Goal: Information Seeking & Learning: Learn about a topic

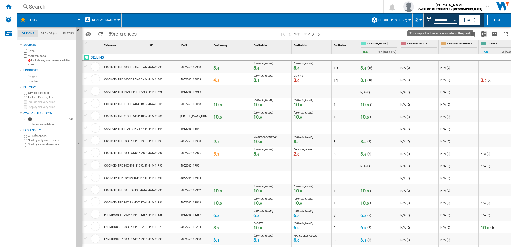
click at [408, 20] on div "Open calendar" at bounding box center [455, 20] width 3 height 1
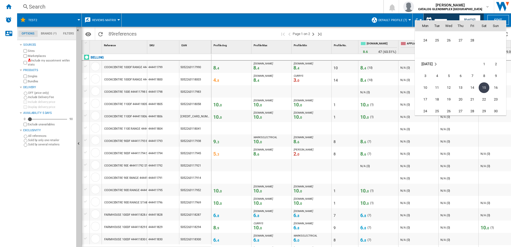
scroll to position [2143, 0]
click at [408, 70] on span "28" at bounding box center [472, 67] width 11 height 11
type input "**********"
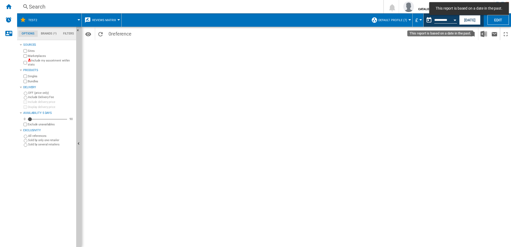
click at [408, 18] on button "Open calendar" at bounding box center [455, 19] width 10 height 10
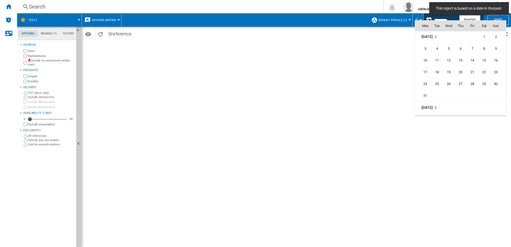
scroll to position [2206, 0]
click at [408, 88] on span "31" at bounding box center [425, 87] width 11 height 11
type input "**********"
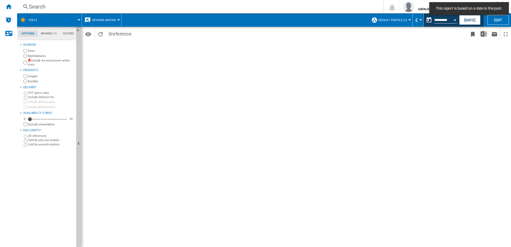
click at [106, 21] on span "Reviews Matrix" at bounding box center [104, 19] width 24 height 3
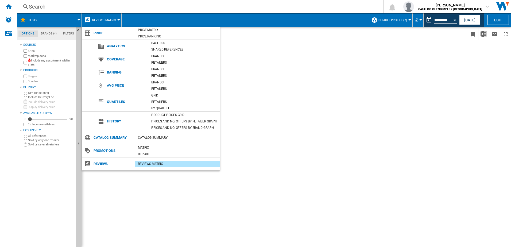
click at [153, 164] on div "REVIEWS Matrix" at bounding box center [177, 163] width 85 height 5
click at [408, 20] on md-backdrop at bounding box center [255, 123] width 511 height 247
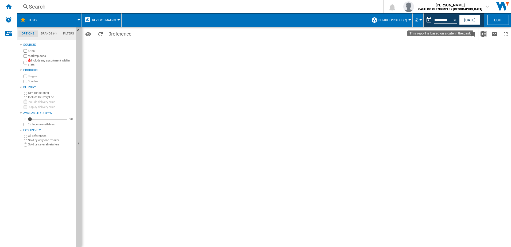
click at [408, 20] on div "Open calendar" at bounding box center [455, 20] width 3 height 1
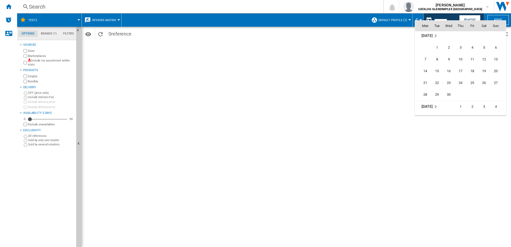
scroll to position [2276, 0]
click at [408, 87] on span "30" at bounding box center [449, 87] width 11 height 11
type input "**********"
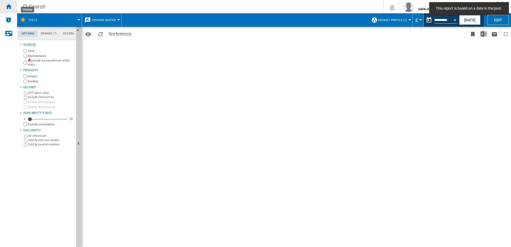
click at [9, 7] on ng-md-icon "Home" at bounding box center [8, 6] width 6 height 6
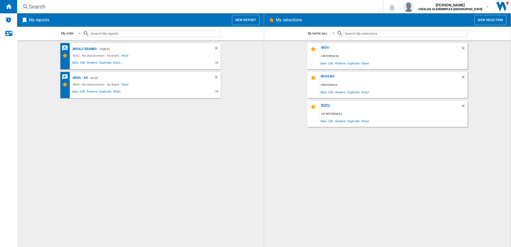
click at [324, 106] on div "Test2" at bounding box center [389, 106] width 141 height 7
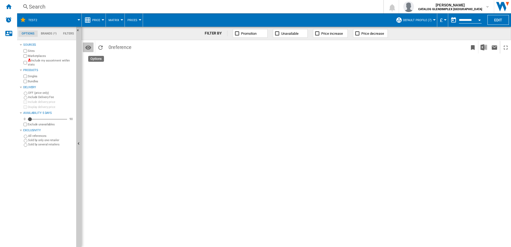
click at [86, 49] on md-icon "Options" at bounding box center [88, 47] width 6 height 6
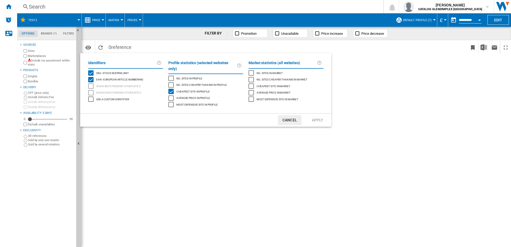
click at [90, 47] on md-backdrop at bounding box center [255, 123] width 511 height 247
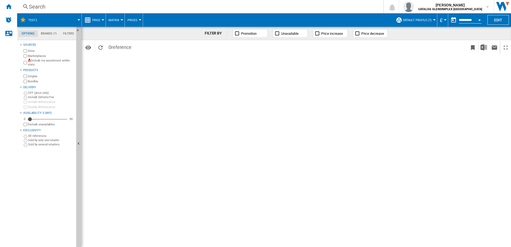
click at [102, 20] on div at bounding box center [103, 19] width 3 height 1
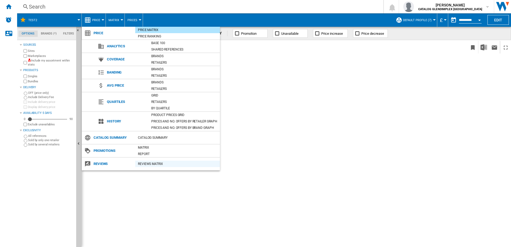
click at [149, 164] on div "REVIEWS Matrix" at bounding box center [177, 163] width 85 height 5
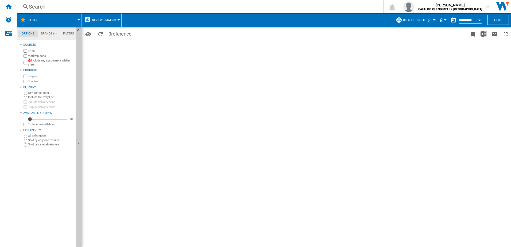
click at [408, 20] on div "Open calendar" at bounding box center [479, 20] width 3 height 1
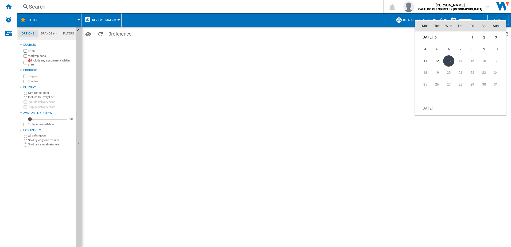
click at [117, 47] on div at bounding box center [255, 123] width 511 height 247
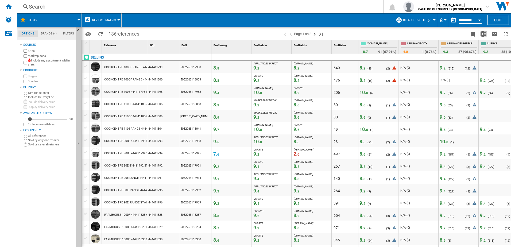
click at [469, 20] on input "**********" at bounding box center [470, 20] width 23 height 5
click at [97, 20] on span "Reviews Matrix" at bounding box center [104, 19] width 24 height 3
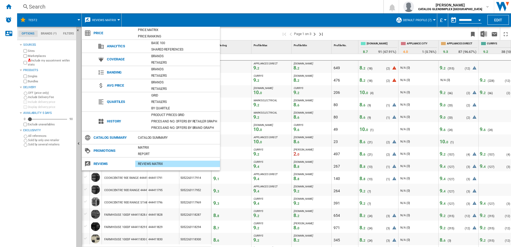
click at [154, 162] on div "REVIEWS Matrix" at bounding box center [177, 163] width 85 height 5
click at [481, 18] on md-backdrop at bounding box center [255, 123] width 511 height 247
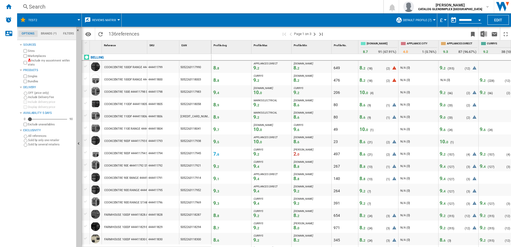
click at [474, 18] on input "**********" at bounding box center [470, 20] width 23 height 5
click at [480, 19] on button "Open calendar" at bounding box center [480, 19] width 10 height 10
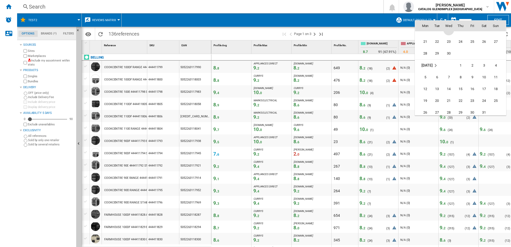
scroll to position [2283, 0]
click at [449, 80] on span "30" at bounding box center [449, 80] width 11 height 11
type input "**********"
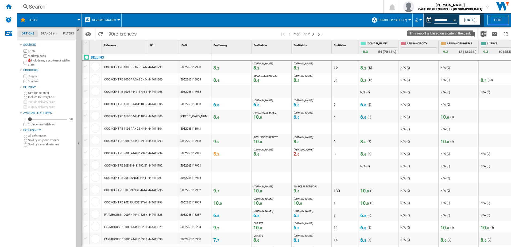
click at [456, 21] on button "Open calendar" at bounding box center [455, 19] width 10 height 10
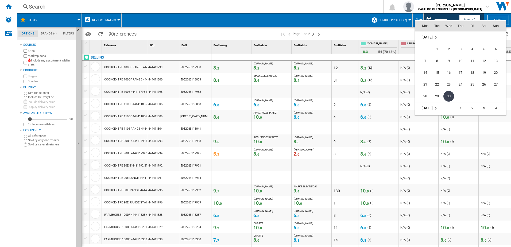
scroll to position [2240, 0]
click at [424, 53] on span "31" at bounding box center [425, 52] width 11 height 11
type input "**********"
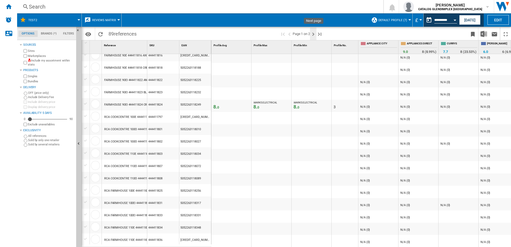
click at [313, 34] on ng-md-icon "Next page" at bounding box center [313, 34] width 6 height 6
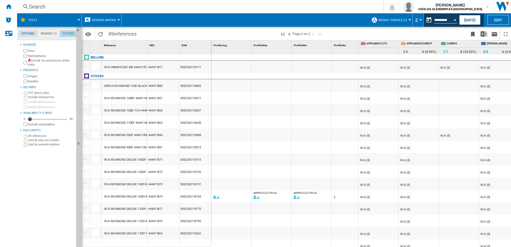
click at [64, 32] on md-tab-item "Filters" at bounding box center [68, 33] width 17 height 6
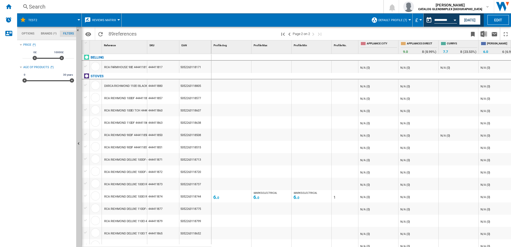
click at [44, 35] on md-tab-item "Brands (*)" at bounding box center [49, 33] width 22 height 6
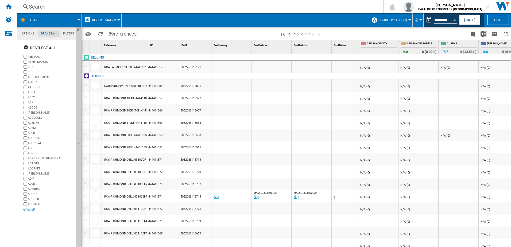
click at [32, 209] on div "+Show all" at bounding box center [48, 210] width 52 height 4
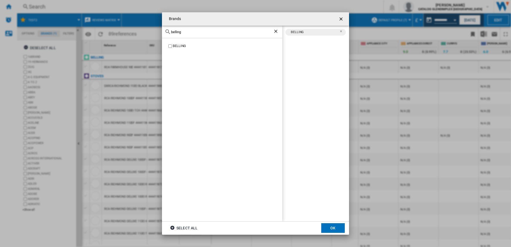
drag, startPoint x: 333, startPoint y: 228, endPoint x: 374, endPoint y: 223, distance: 42.0
click at [333, 228] on button "OK" at bounding box center [333, 228] width 24 height 10
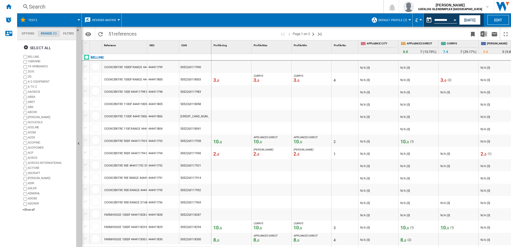
click at [30, 35] on md-tab-item "Options" at bounding box center [27, 33] width 19 height 6
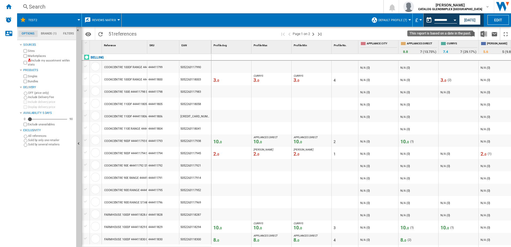
click at [455, 21] on button "Open calendar" at bounding box center [455, 19] width 10 height 10
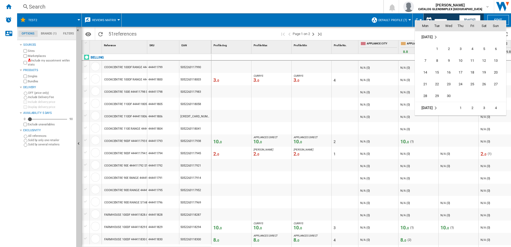
scroll to position [2276, 0]
click at [446, 88] on span "30" at bounding box center [449, 87] width 11 height 11
type input "**********"
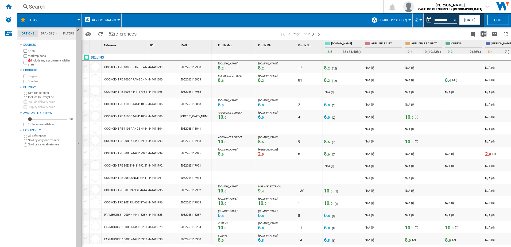
scroll to position [0, 64]
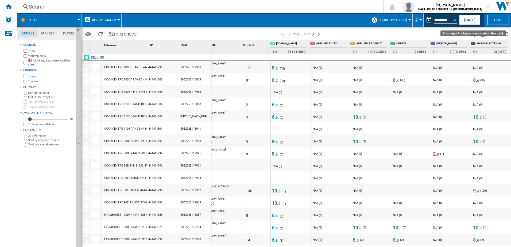
click at [457, 21] on button "Open calendar" at bounding box center [455, 19] width 10 height 10
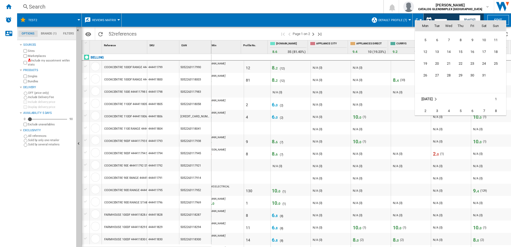
scroll to position [2347, 0]
click at [486, 75] on span "31" at bounding box center [484, 75] width 11 height 11
type input "**********"
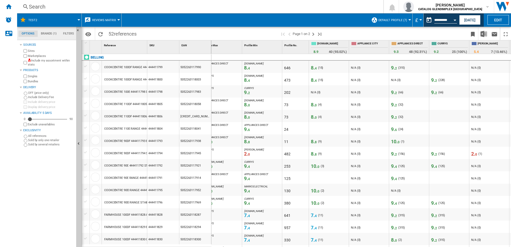
scroll to position [0, 73]
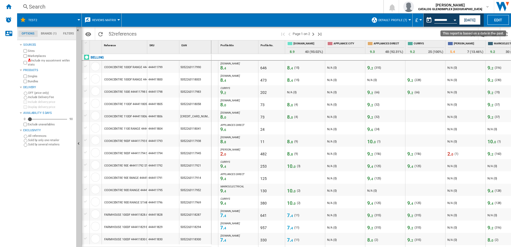
click at [457, 20] on button "Open calendar" at bounding box center [455, 19] width 10 height 10
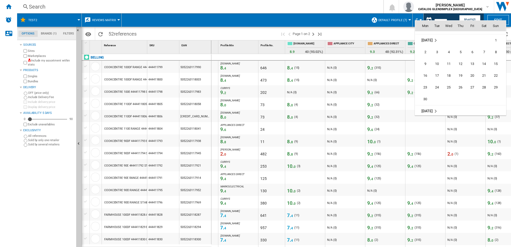
scroll to position [2418, 0]
click at [427, 88] on span "30" at bounding box center [425, 87] width 11 height 11
type input "**********"
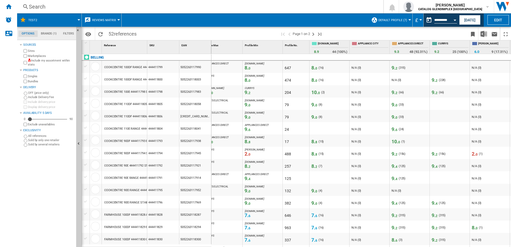
scroll to position [0, 65]
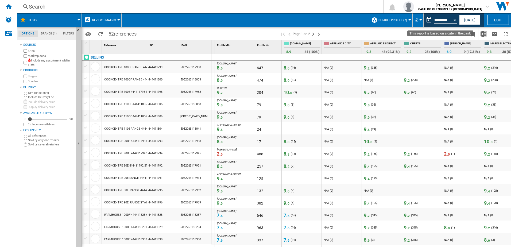
click at [457, 18] on button "Open calendar" at bounding box center [455, 19] width 10 height 10
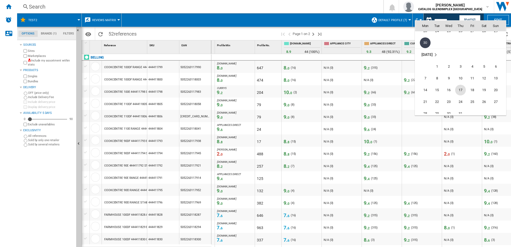
scroll to position [2489, 0]
click at [461, 89] on span "31" at bounding box center [460, 87] width 11 height 11
type input "**********"
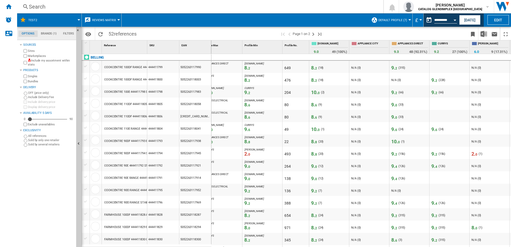
scroll to position [0, 91]
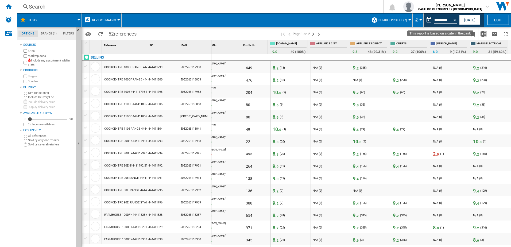
click at [456, 21] on button "Open calendar" at bounding box center [455, 19] width 10 height 10
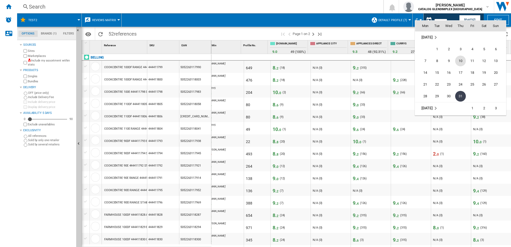
scroll to position [2533, 0]
click at [449, 79] on span "13" at bounding box center [448, 78] width 11 height 11
type input "**********"
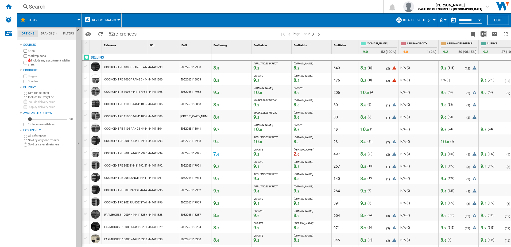
scroll to position [0, 67]
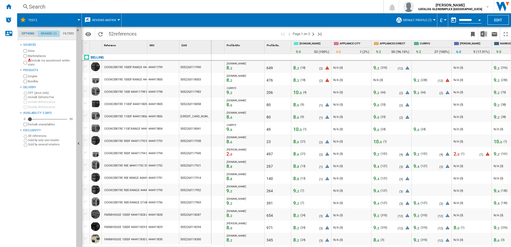
click at [48, 34] on md-tab-item "Brands (1)" at bounding box center [49, 33] width 22 height 6
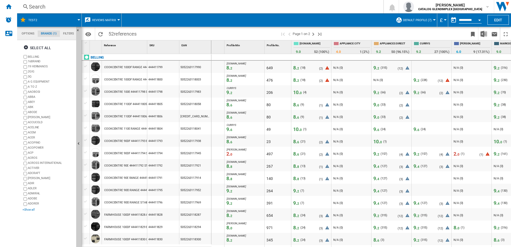
click at [28, 209] on div "+Show all" at bounding box center [48, 210] width 52 height 4
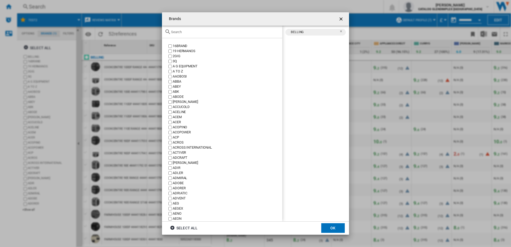
click at [341, 32] on ng-md-icon "Remove" at bounding box center [343, 33] width 6 height 6
click at [199, 33] on input "Brands 16BRAND ..." at bounding box center [225, 32] width 109 height 4
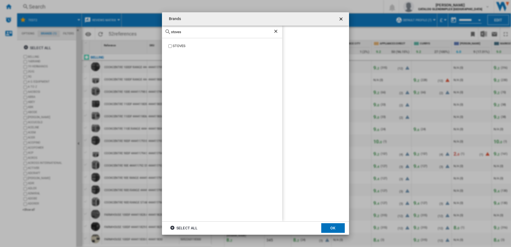
type input "stoves"
click at [172, 44] on label "STOVES" at bounding box center [224, 46] width 115 height 5
click at [334, 227] on button "OK" at bounding box center [333, 228] width 24 height 10
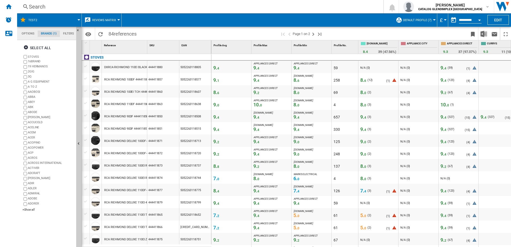
click at [479, 21] on button "Open calendar" at bounding box center [480, 19] width 10 height 10
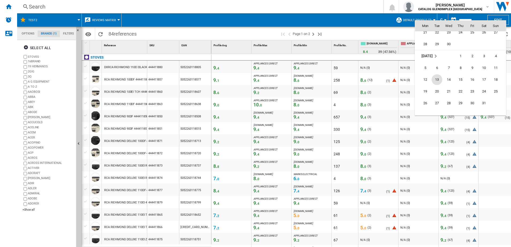
scroll to position [2310, 0]
click at [449, 55] on span "30" at bounding box center [449, 53] width 11 height 11
type input "**********"
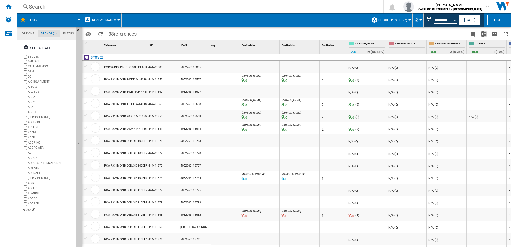
scroll to position [0, 32]
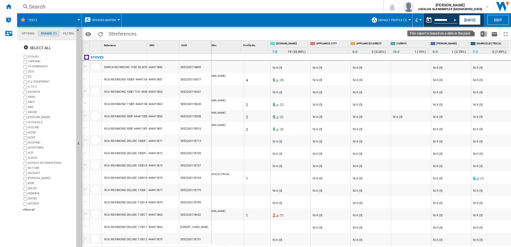
click at [456, 20] on div "Open calendar" at bounding box center [455, 20] width 3 height 1
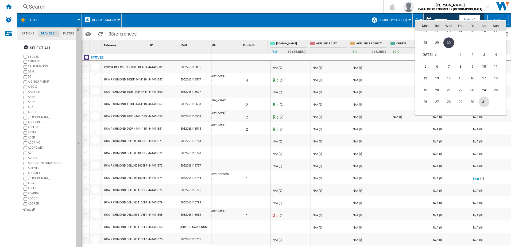
click at [484, 103] on span "31" at bounding box center [484, 102] width 11 height 11
type input "**********"
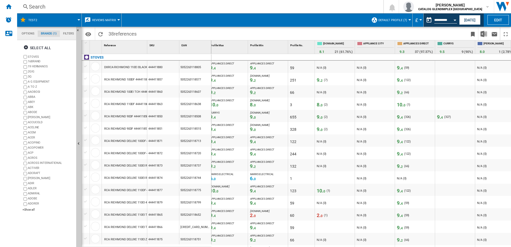
scroll to position [0, 58]
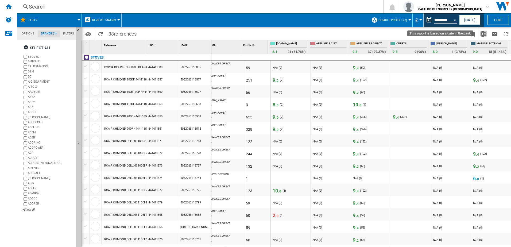
click at [456, 20] on div "Open calendar" at bounding box center [455, 20] width 3 height 1
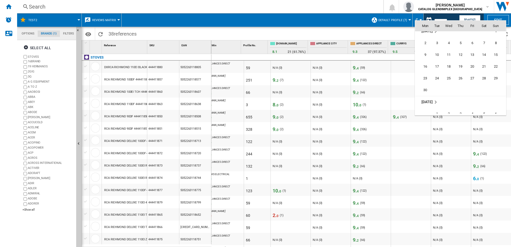
scroll to position [2418, 0]
click at [423, 86] on span "30" at bounding box center [425, 87] width 11 height 11
type input "**********"
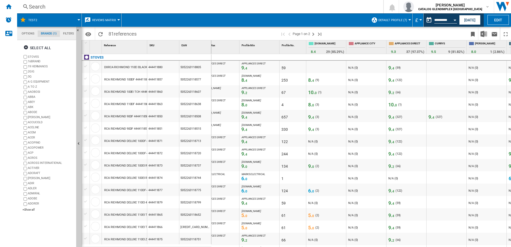
scroll to position [0, 59]
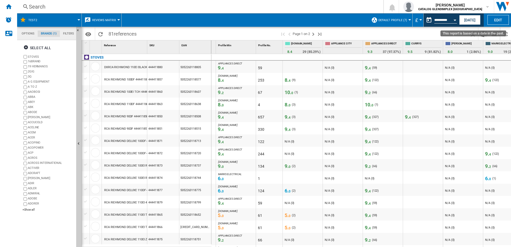
click at [456, 21] on button "Open calendar" at bounding box center [455, 19] width 10 height 10
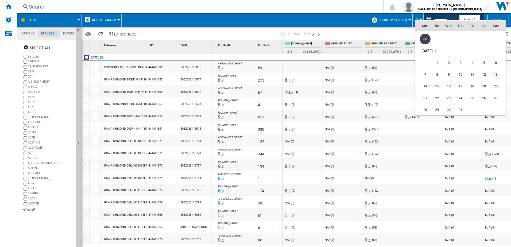
scroll to position [2489, 0]
click at [463, 88] on span "31" at bounding box center [460, 87] width 11 height 11
type input "**********"
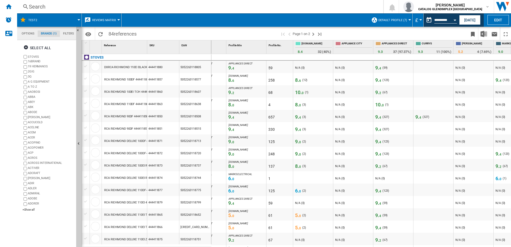
scroll to position [0, 91]
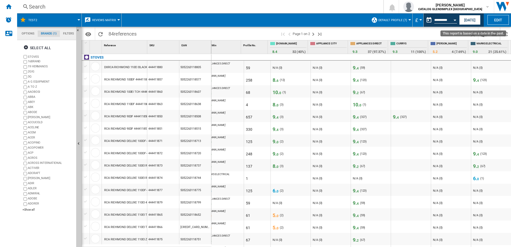
click at [456, 20] on div "Open calendar" at bounding box center [455, 20] width 3 height 1
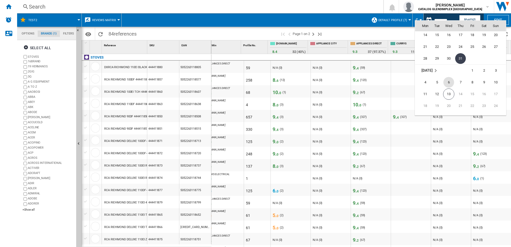
scroll to position [2533, 0]
click at [450, 80] on span "13" at bounding box center [448, 78] width 11 height 11
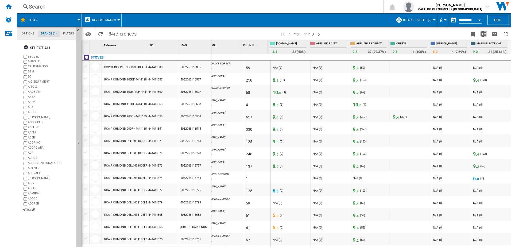
type input "**********"
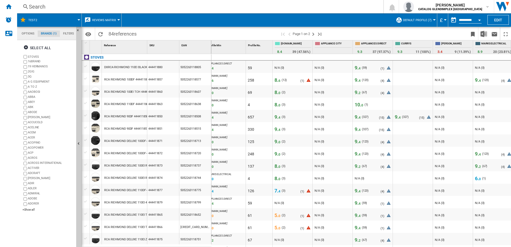
scroll to position [0, 91]
click at [29, 210] on div "+Show all" at bounding box center [48, 210] width 52 height 4
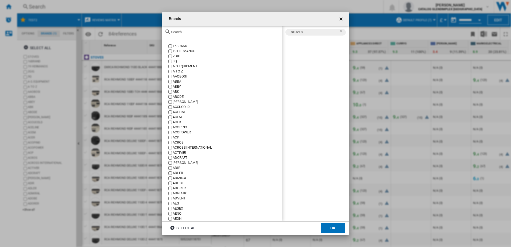
click at [178, 32] on input "Brands 16BRAND ..." at bounding box center [225, 32] width 109 height 4
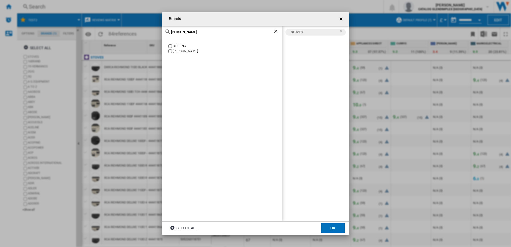
type input "[PERSON_NAME]"
click at [340, 228] on button "OK" at bounding box center [333, 228] width 24 height 10
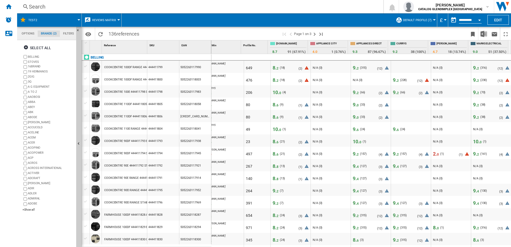
drag, startPoint x: 287, startPoint y: 244, endPoint x: 277, endPoint y: 245, distance: 10.2
click at [249, 244] on div "8. 8 APPLIANCES DIRECT 9. 2 [DOMAIN_NAME] 8. 2 649 8. 2 ( 18 ) N/A (0) ( 2 ) - …" at bounding box center [361, 150] width 300 height 193
click at [87, 35] on md-icon "Options" at bounding box center [88, 34] width 6 height 6
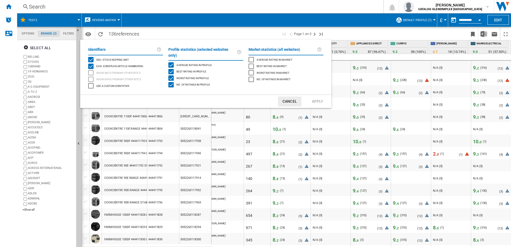
click at [111, 22] on md-backdrop at bounding box center [255, 123] width 511 height 247
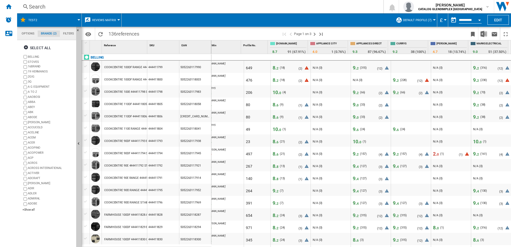
click at [113, 21] on span "Reviews Matrix" at bounding box center [104, 19] width 24 height 3
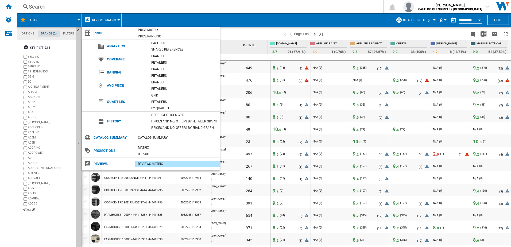
click at [165, 162] on div "REVIEWS Matrix" at bounding box center [177, 163] width 85 height 5
click at [106, 163] on span "Reviews" at bounding box center [113, 163] width 44 height 7
click at [180, 164] on div "REVIEWS Matrix" at bounding box center [177, 163] width 85 height 5
click at [236, 20] on md-backdrop at bounding box center [255, 123] width 511 height 247
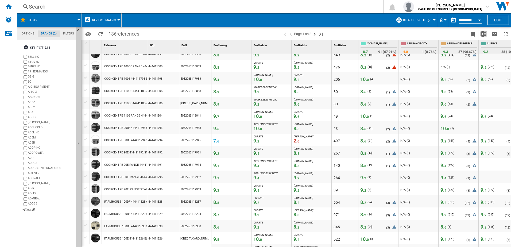
scroll to position [0, 0]
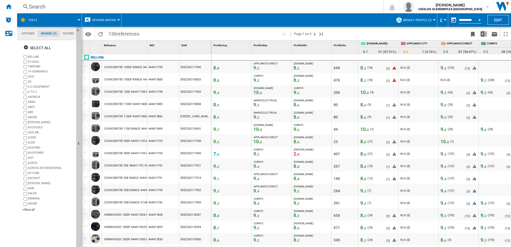
click at [229, 48] on div "Profile Avg 1" at bounding box center [232, 44] width 39 height 8
drag, startPoint x: 229, startPoint y: 47, endPoint x: 224, endPoint y: 49, distance: 5.1
click at [224, 49] on div "Profile Avg 1" at bounding box center [231, 46] width 40 height 13
click at [233, 51] on div "Profile Avg 1" at bounding box center [231, 46] width 40 height 13
click at [231, 50] on div "Profile Avg 1" at bounding box center [231, 46] width 40 height 13
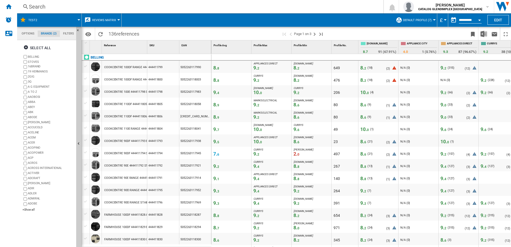
click at [231, 50] on div "Profile Avg 1" at bounding box center [231, 46] width 40 height 13
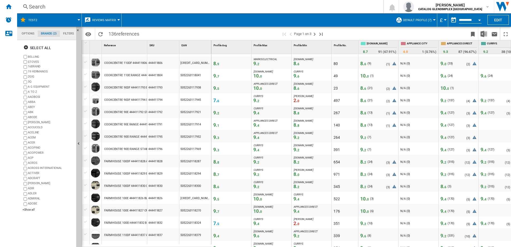
scroll to position [80, 0]
